Goal: Check status: Check status

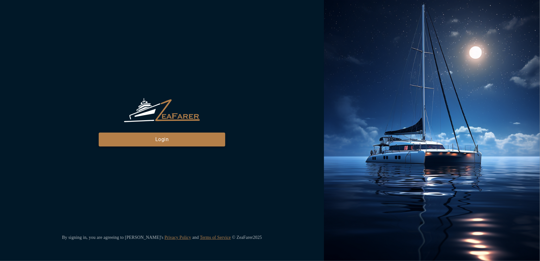
click at [182, 143] on button "Login" at bounding box center [162, 140] width 127 height 14
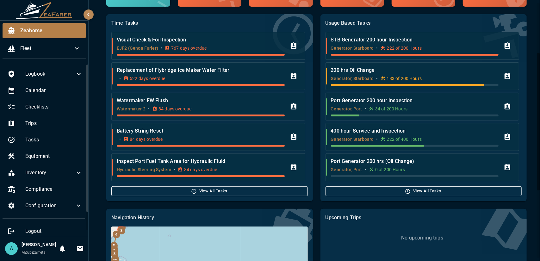
scroll to position [95, 0]
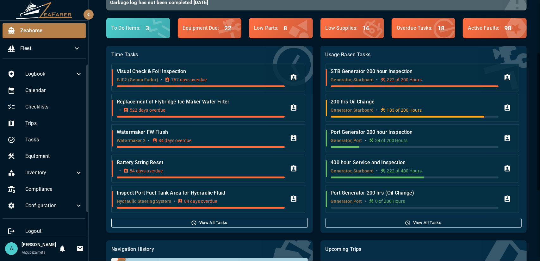
click at [371, 221] on button "View All Tasks" at bounding box center [424, 223] width 196 height 10
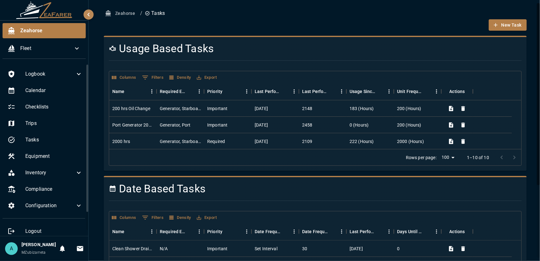
scroll to position [32, 0]
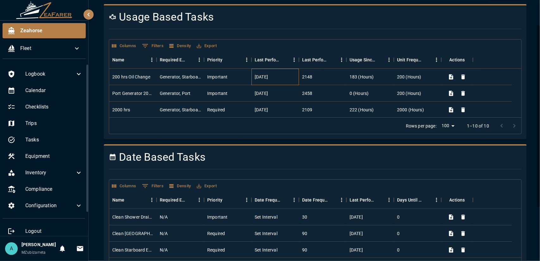
click at [282, 75] on div "[DATE]" at bounding box center [275, 77] width 47 height 16
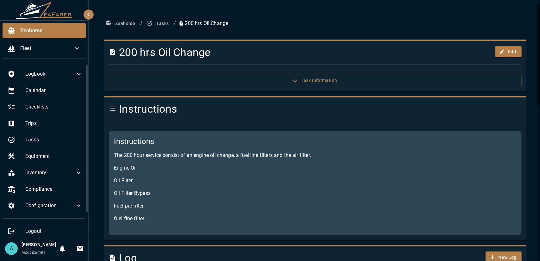
click at [152, 22] on icon "button" at bounding box center [149, 23] width 6 height 6
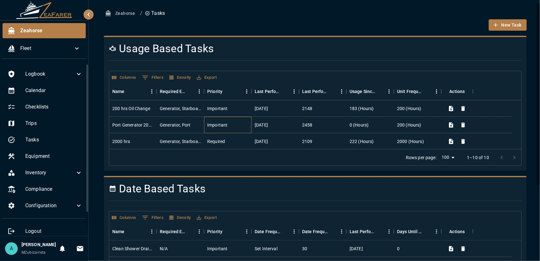
click at [235, 124] on div "Important" at bounding box center [227, 125] width 47 height 16
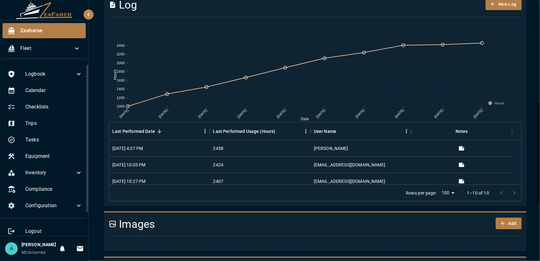
scroll to position [222, 0]
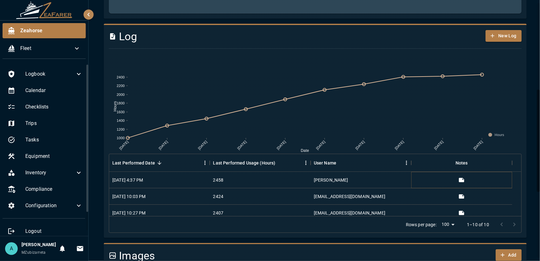
click at [463, 179] on icon "View" at bounding box center [462, 180] width 6 height 6
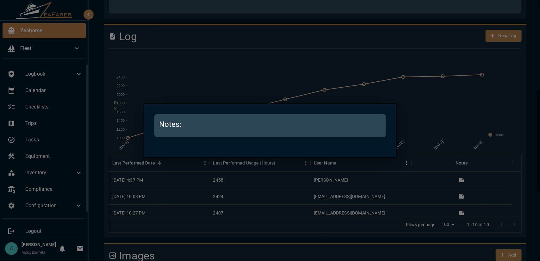
drag, startPoint x: 248, startPoint y: 129, endPoint x: 240, endPoint y: 120, distance: 11.7
click at [247, 128] on h5 "Notes:" at bounding box center [271, 124] width 222 height 10
drag, startPoint x: 231, startPoint y: 116, endPoint x: 220, endPoint y: 121, distance: 12.2
click at [230, 116] on div "Notes:" at bounding box center [270, 125] width 232 height 23
click at [185, 124] on h5 "Notes:" at bounding box center [271, 124] width 222 height 10
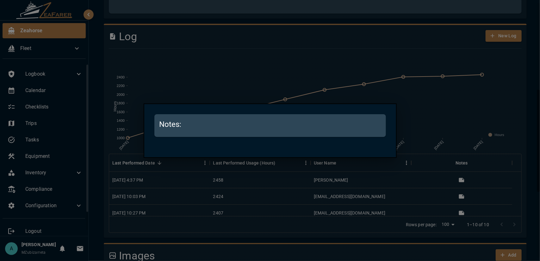
click at [176, 126] on h5 "Notes:" at bounding box center [271, 124] width 222 height 10
drag, startPoint x: 196, startPoint y: 127, endPoint x: 173, endPoint y: 129, distance: 22.5
click at [193, 127] on h5 "Notes:" at bounding box center [271, 124] width 222 height 10
click at [173, 129] on h5 "Notes:" at bounding box center [271, 124] width 222 height 10
click at [172, 128] on h5 "Notes:" at bounding box center [271, 124] width 222 height 10
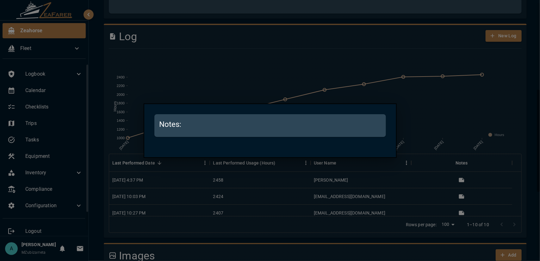
click at [185, 126] on h5 "Notes:" at bounding box center [271, 124] width 222 height 10
click at [438, 104] on div at bounding box center [270, 130] width 540 height 261
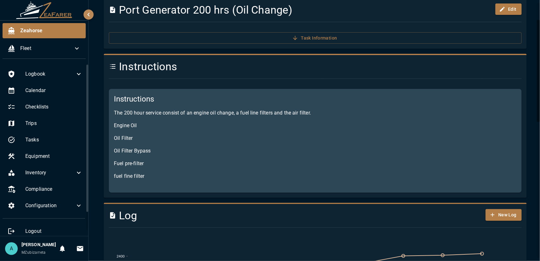
scroll to position [0, 0]
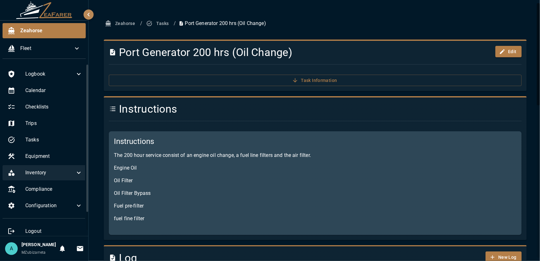
click at [75, 173] on icon at bounding box center [79, 173] width 8 height 8
click at [75, 176] on icon at bounding box center [79, 173] width 8 height 8
click at [67, 69] on div "Logbook" at bounding box center [45, 73] width 85 height 15
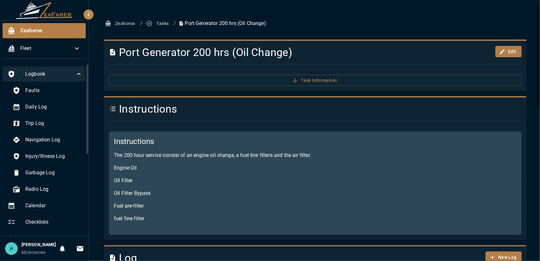
click at [75, 75] on icon at bounding box center [79, 74] width 8 height 8
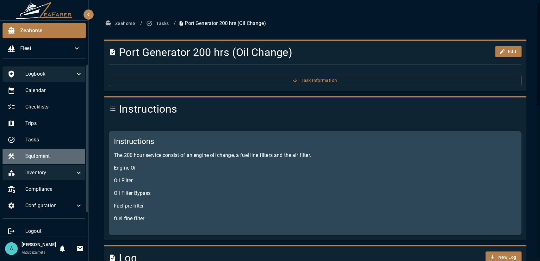
click at [65, 162] on div "Equipment" at bounding box center [45, 156] width 85 height 15
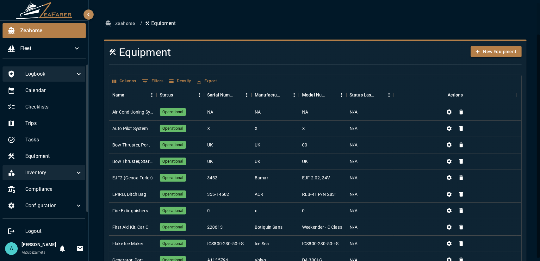
scroll to position [37, 0]
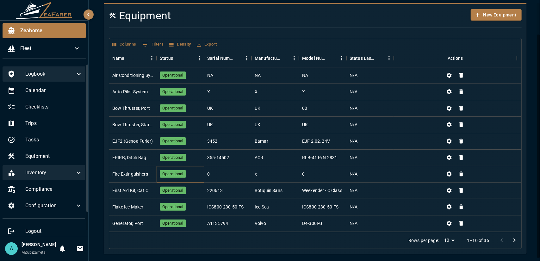
click at [180, 175] on span "Operational" at bounding box center [173, 174] width 26 height 6
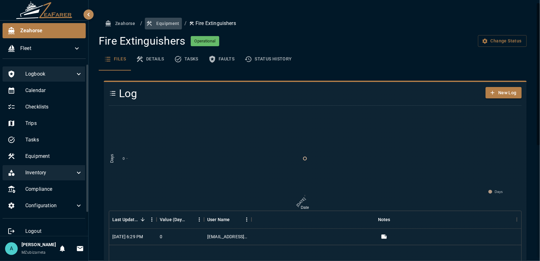
click at [146, 24] on icon "button" at bounding box center [149, 23] width 6 height 6
